Goal: Information Seeking & Learning: Learn about a topic

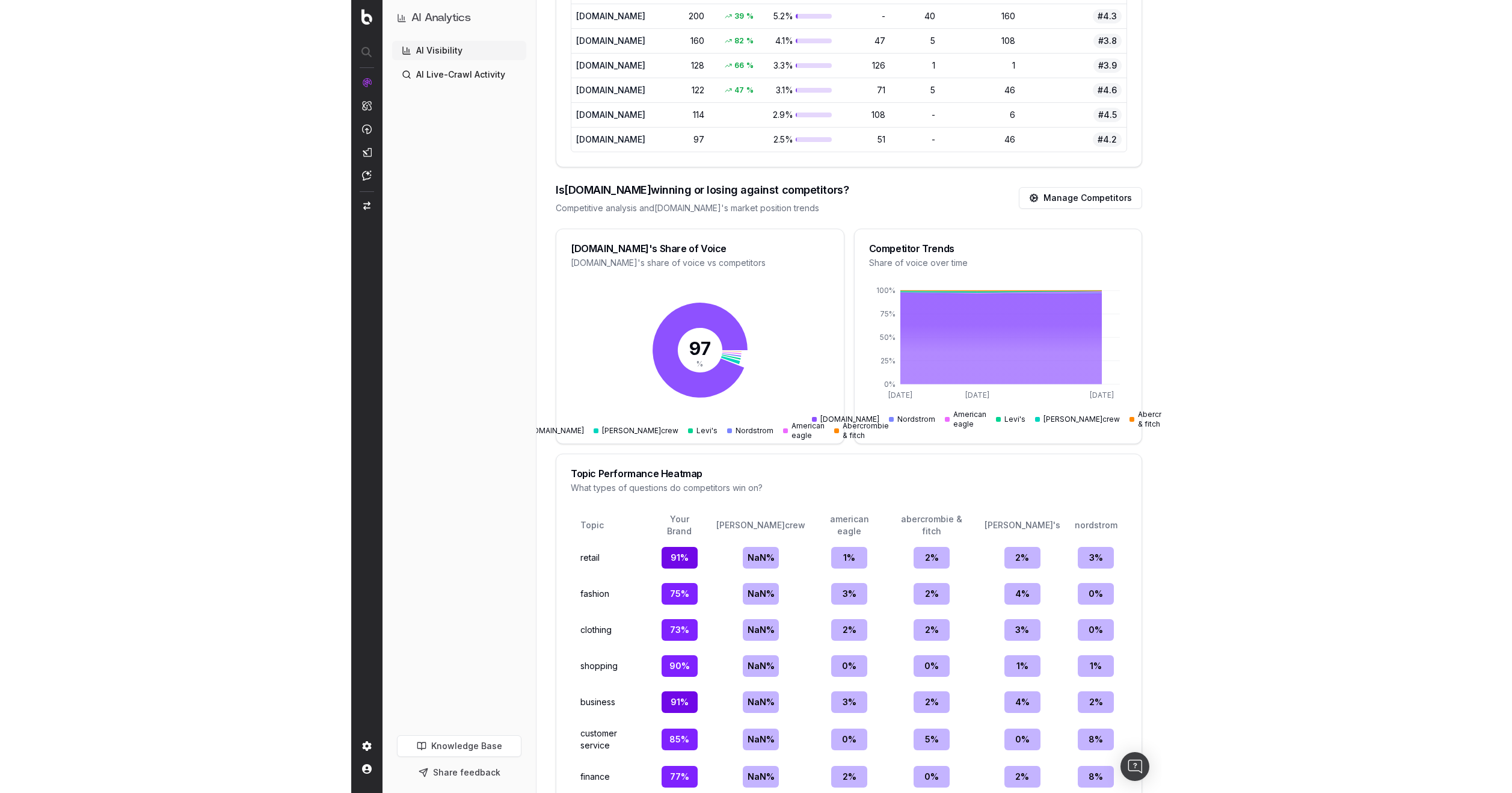
scroll to position [1225, 0]
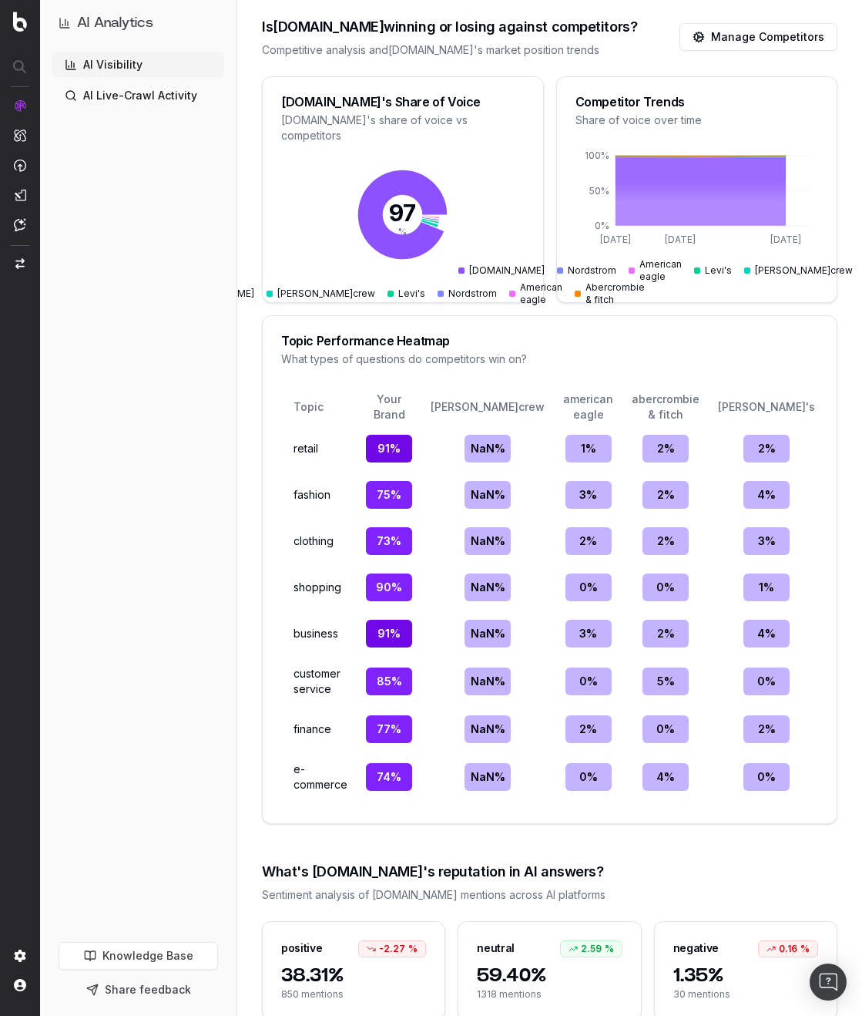
click at [209, 352] on div "What types of questions do competitors win on?" at bounding box center [549, 358] width 537 height 15
click at [209, 346] on div "Topic Performance Heatmap" at bounding box center [549, 340] width 537 height 12
drag, startPoint x: 381, startPoint y: 346, endPoint x: 374, endPoint y: 347, distance: 7.7
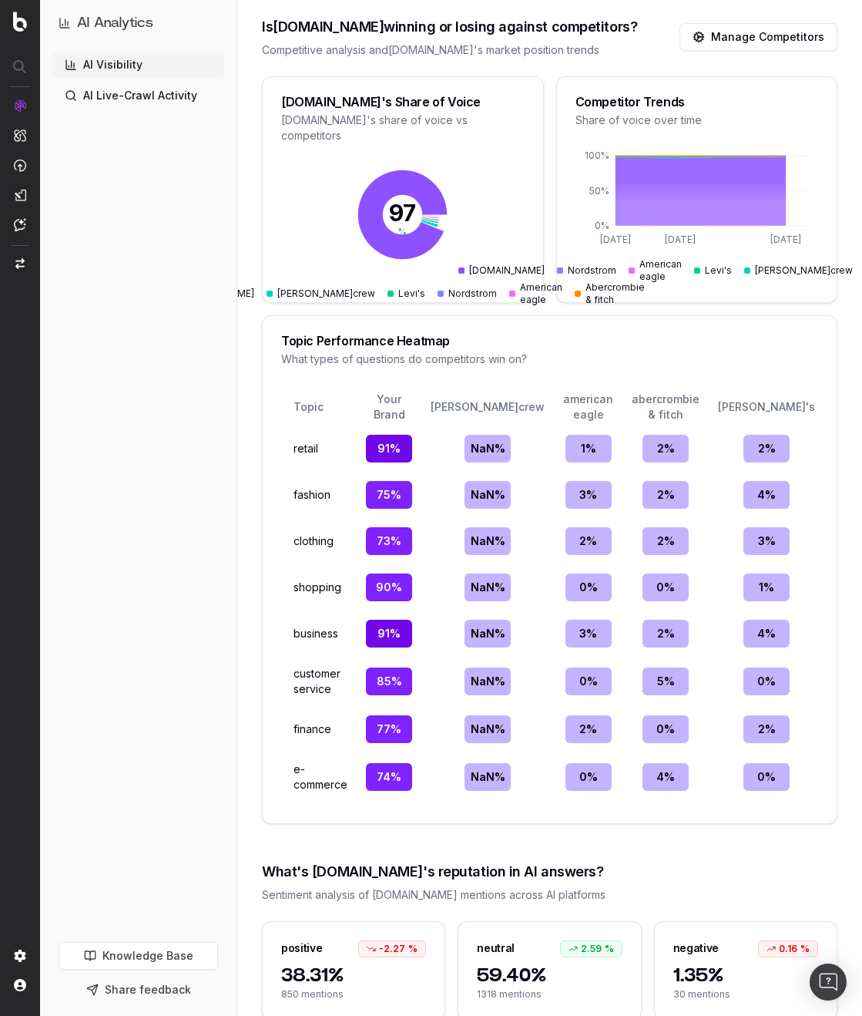
click at [209, 347] on div "Topic Performance Heatmap" at bounding box center [549, 340] width 537 height 12
click at [209, 344] on div "Topic Performance Heatmap" at bounding box center [549, 340] width 537 height 12
click at [209, 342] on div "Topic Performance Heatmap" at bounding box center [549, 340] width 537 height 12
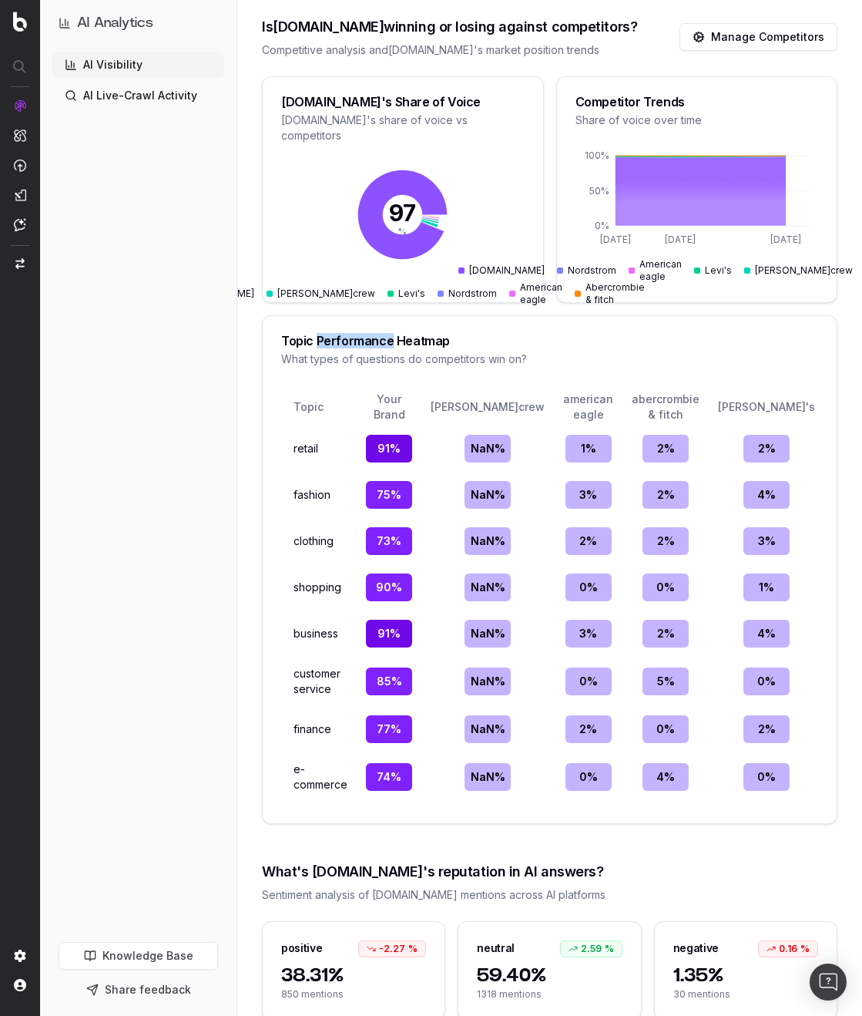
click at [209, 342] on div "Topic Performance Heatmap" at bounding box center [549, 340] width 537 height 12
click at [209, 341] on div "Topic Performance Heatmap" at bounding box center [549, 340] width 537 height 12
click at [209, 343] on div "Topic Performance Heatmap" at bounding box center [549, 340] width 537 height 12
click at [209, 342] on div "Topic Performance Heatmap" at bounding box center [549, 340] width 537 height 12
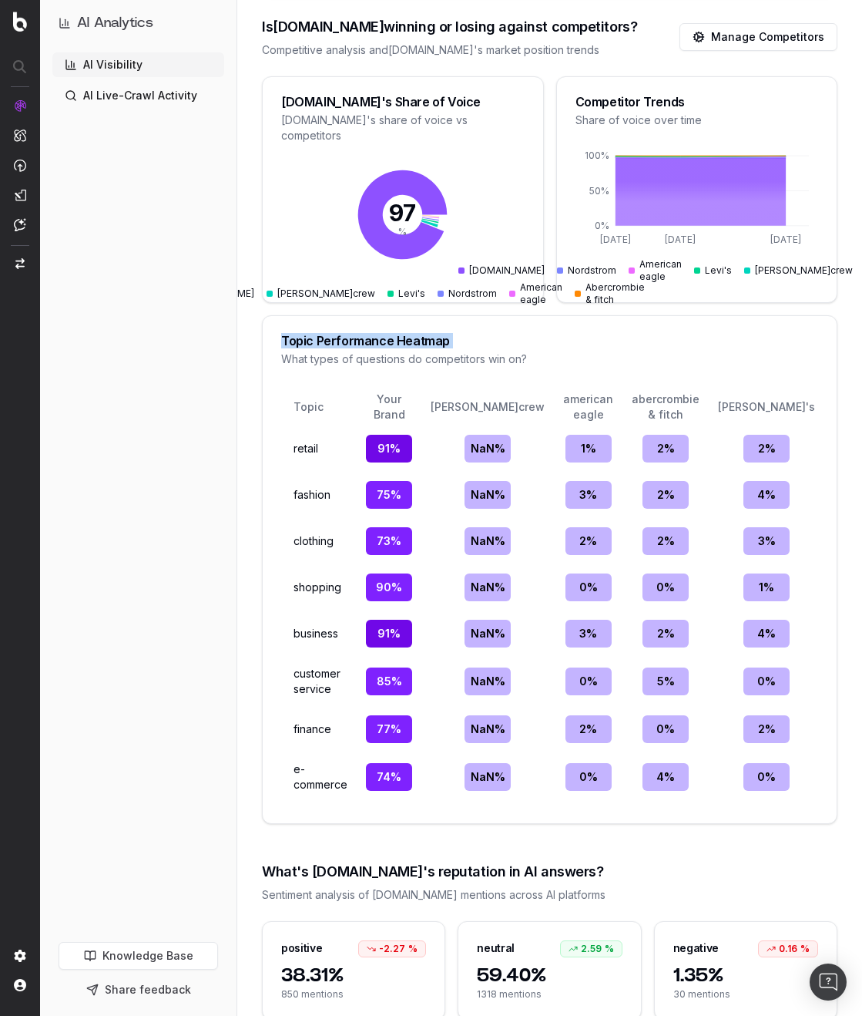
click at [209, 342] on div "Topic Performance Heatmap" at bounding box center [549, 340] width 537 height 12
copy div "Topic Performance Heatmap"
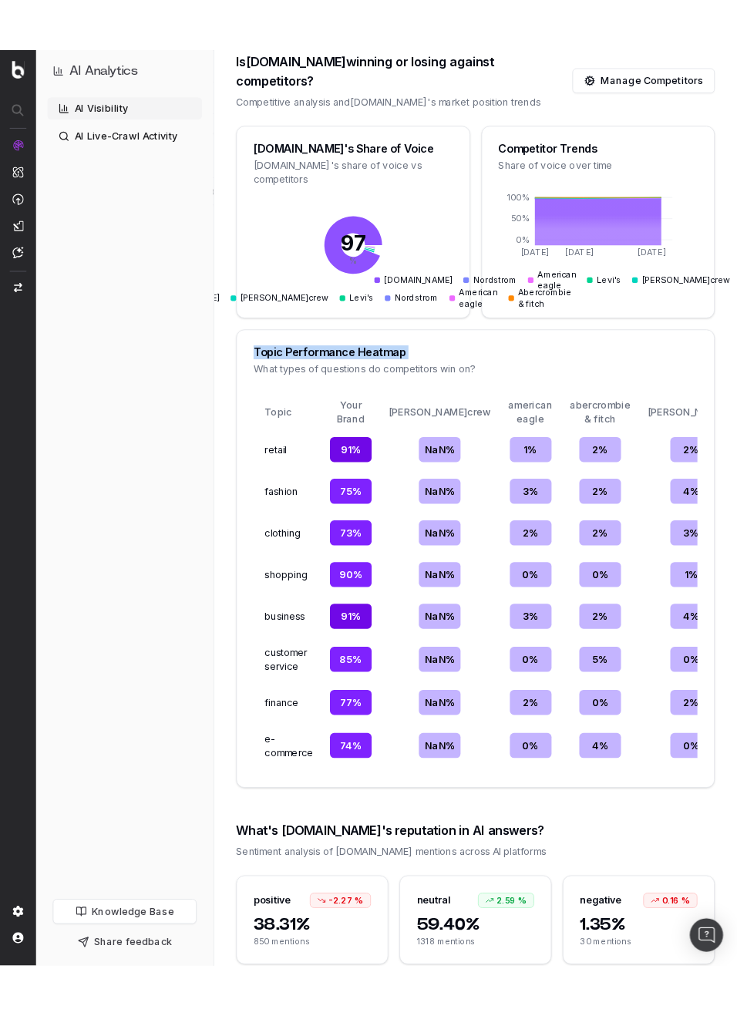
scroll to position [1599, 0]
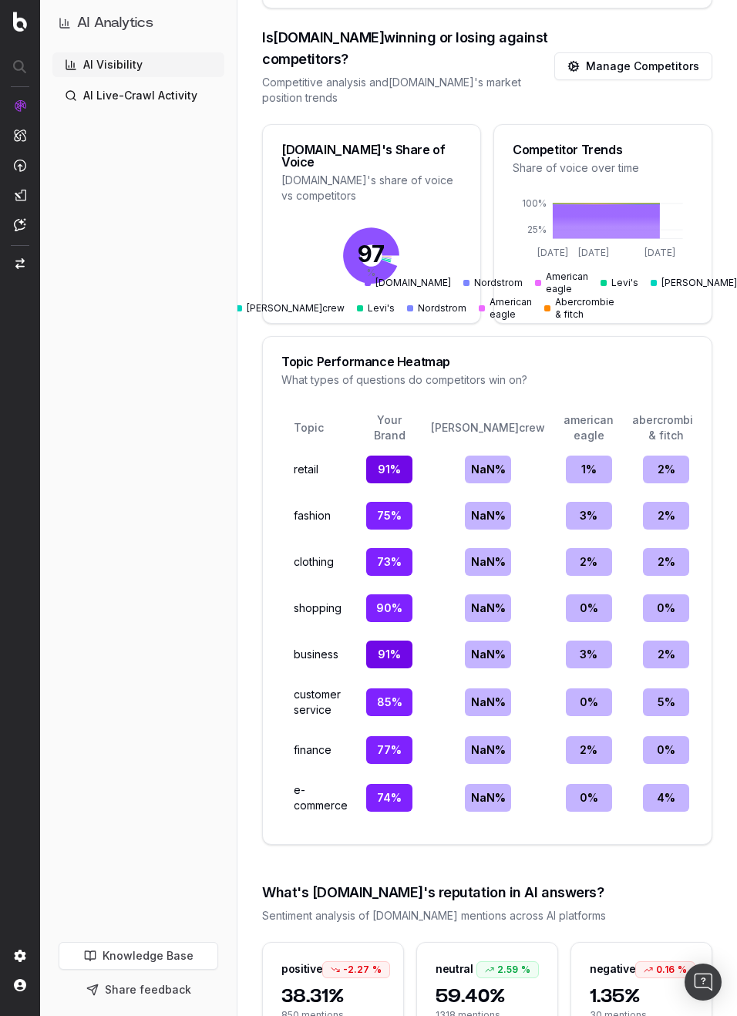
click at [209, 455] on div "NaN %" at bounding box center [488, 469] width 46 height 28
drag, startPoint x: 439, startPoint y: 433, endPoint x: 479, endPoint y: 431, distance: 40.1
click at [209, 449] on td "NaN %" at bounding box center [488, 469] width 126 height 40
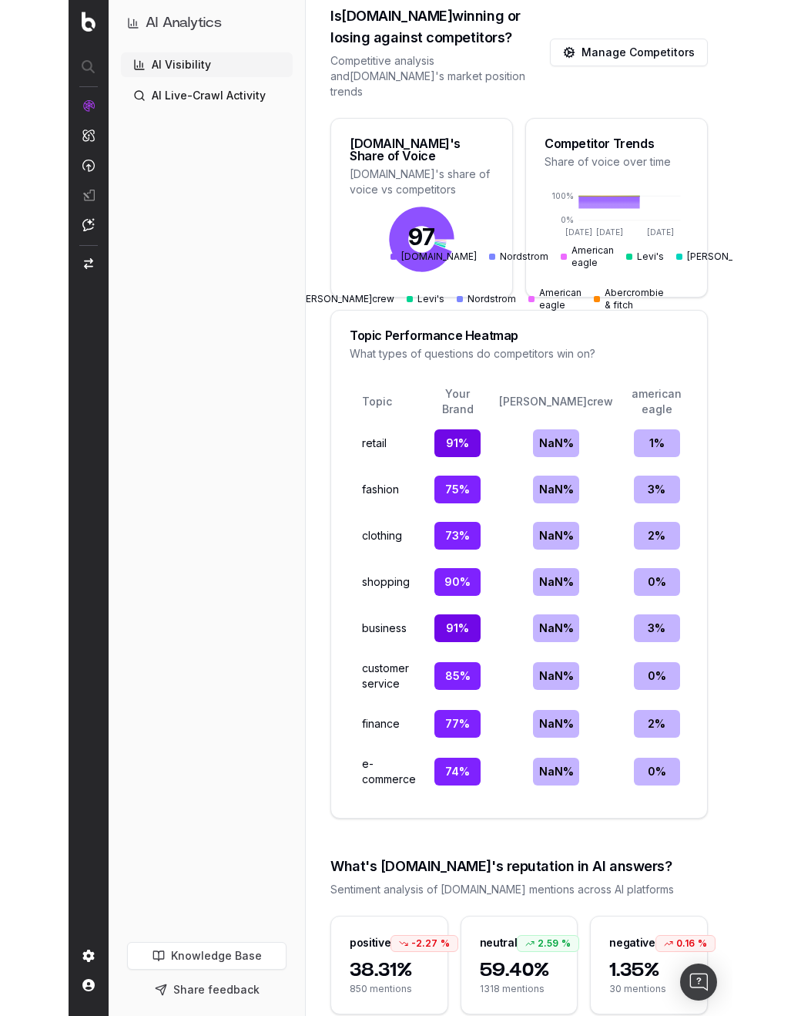
scroll to position [1567, 0]
